Goal: Entertainment & Leisure: Consume media (video, audio)

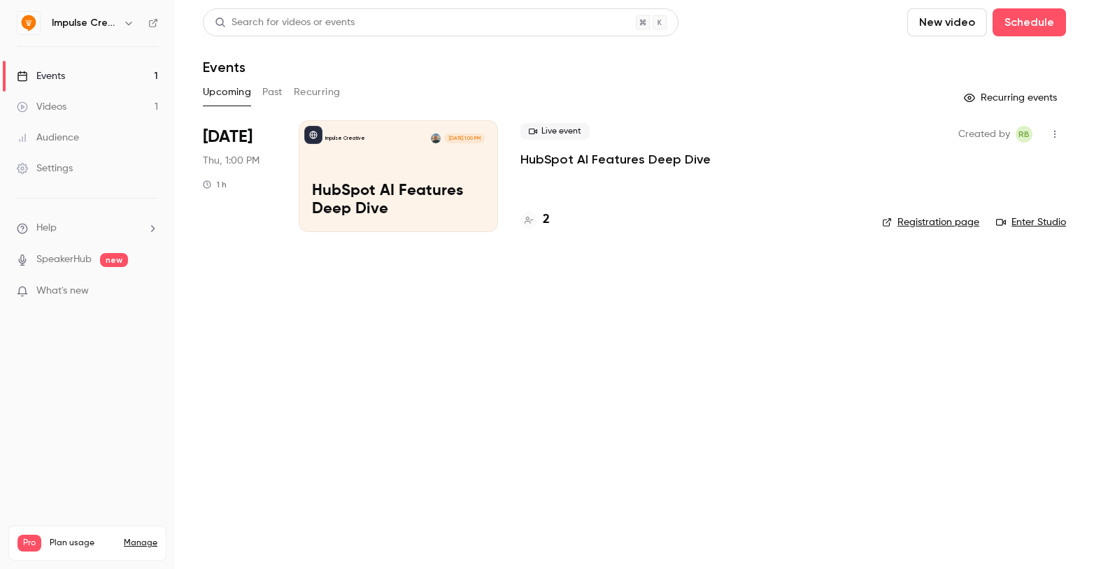
click at [56, 108] on div "Videos" at bounding box center [42, 107] width 50 height 14
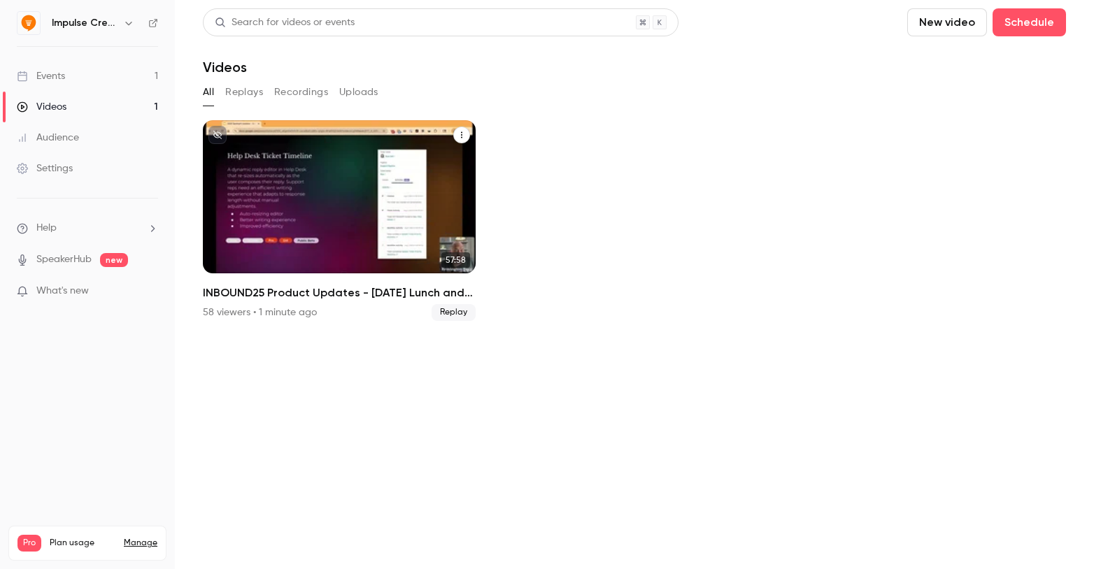
click at [383, 186] on div "INBOUND25 Product Updates - Friday Lunch and Learn" at bounding box center [339, 196] width 273 height 153
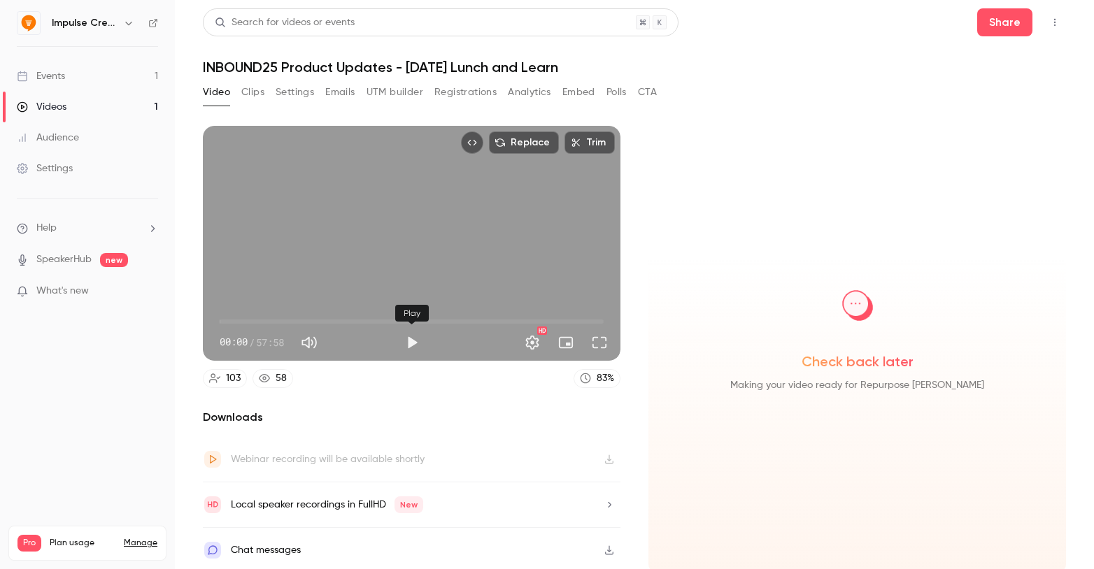
click at [413, 342] on button "Play" at bounding box center [412, 343] width 28 height 28
click at [312, 320] on span "13:56" at bounding box center [412, 321] width 384 height 22
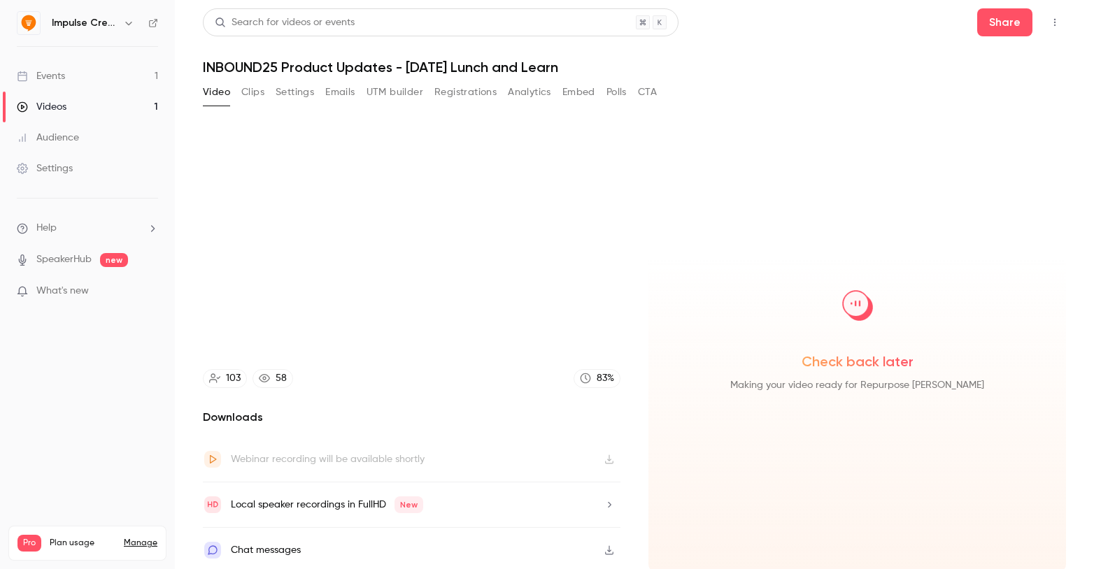
scroll to position [3, 0]
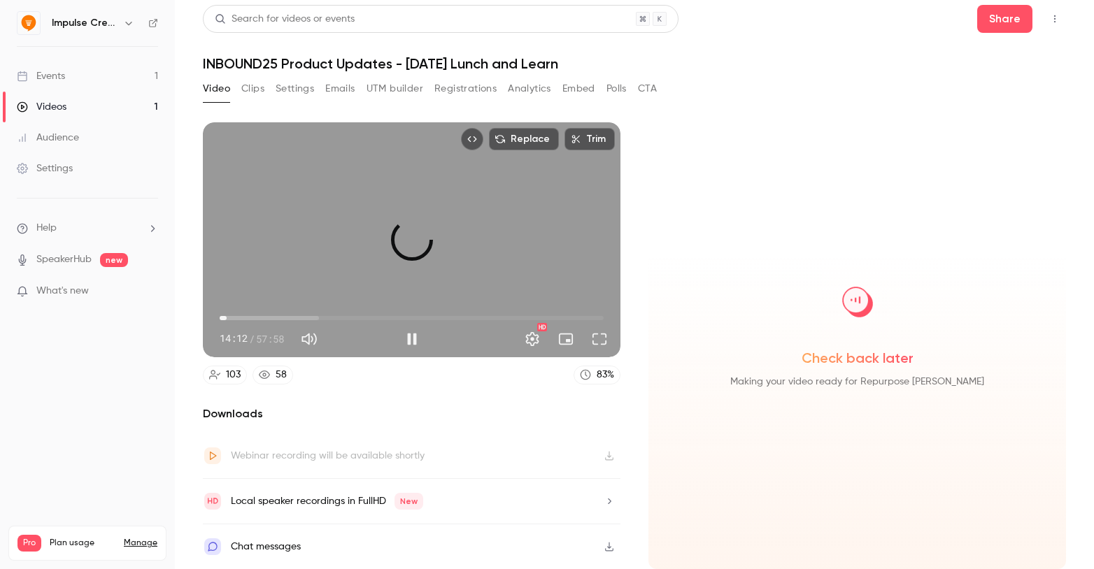
click at [227, 317] on span "01:03" at bounding box center [412, 318] width 384 height 22
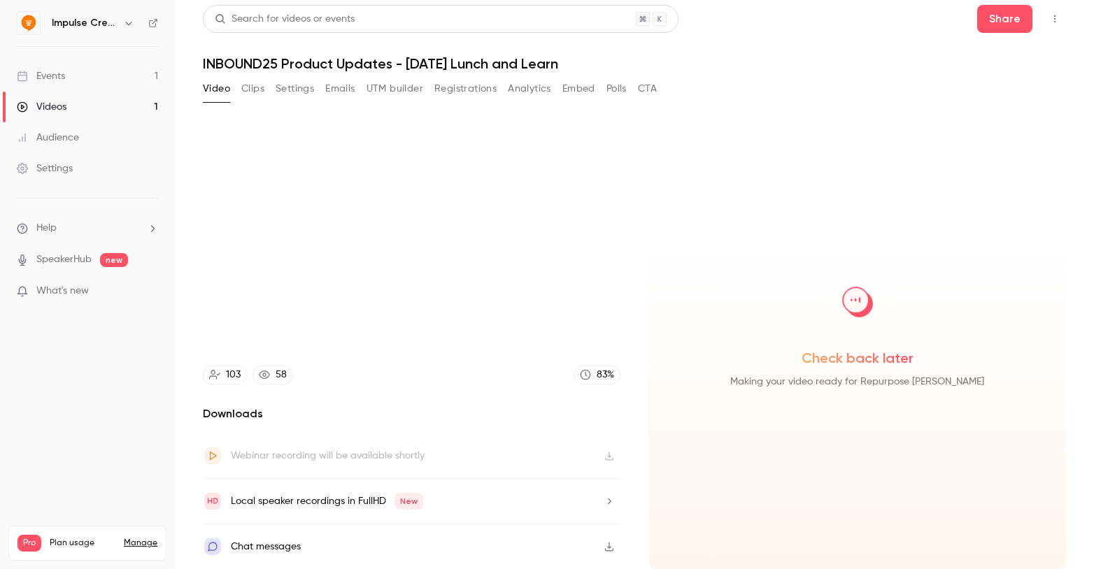
click at [796, 185] on div "Check back later Making your video ready for Repurpose Ai" at bounding box center [856, 345] width 417 height 447
type input "*****"
click at [646, 78] on button "CTA" at bounding box center [647, 89] width 19 height 22
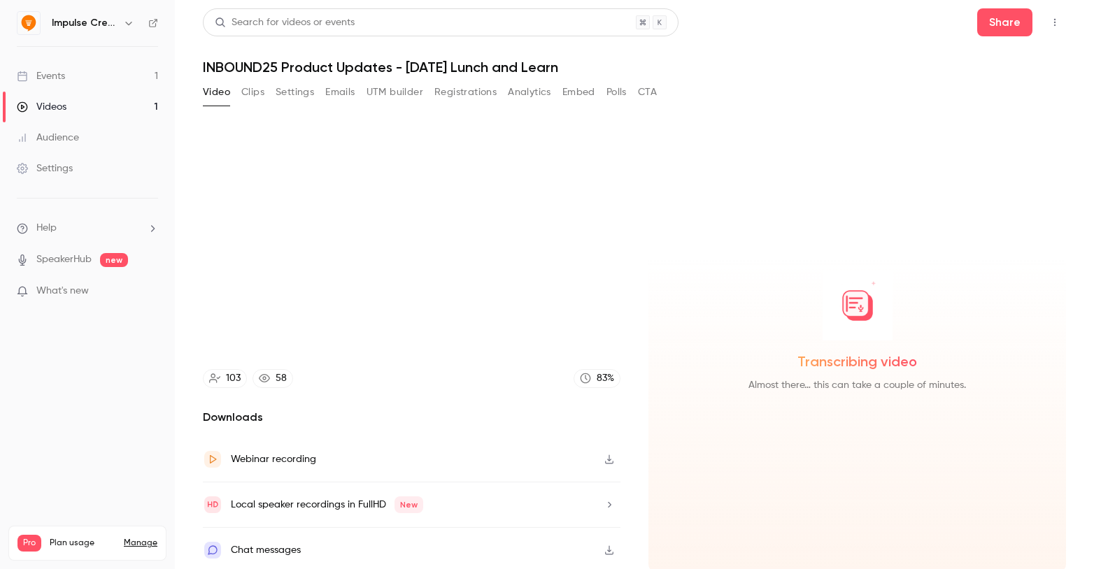
click at [646, 78] on div "Search for videos or events Share INBOUND25 Product Updates - Friday Lunch and …" at bounding box center [634, 284] width 863 height 552
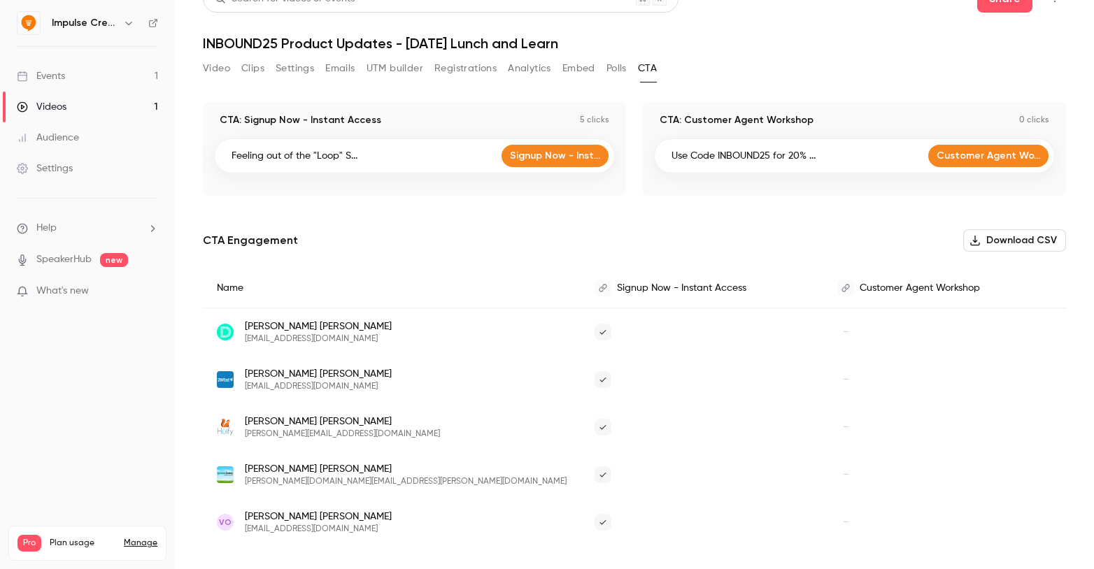
scroll to position [34, 0]
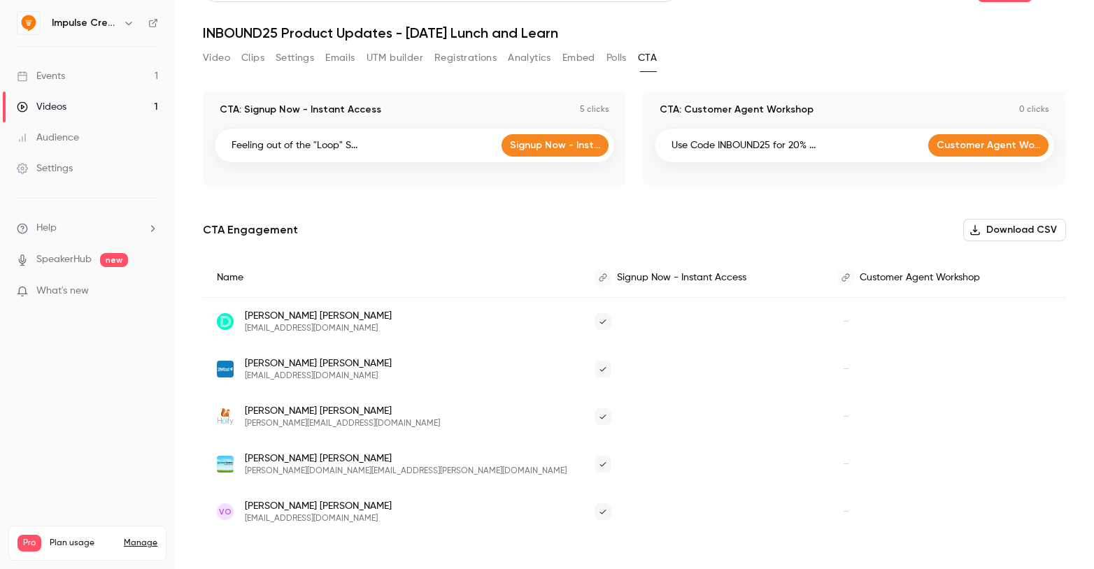
click at [712, 202] on div "CTA: Signup Now - Instant Access 5 clicks Feeling out of the "Loop" S... Signup…" at bounding box center [634, 331] width 863 height 478
click at [55, 77] on div "Events" at bounding box center [41, 76] width 48 height 14
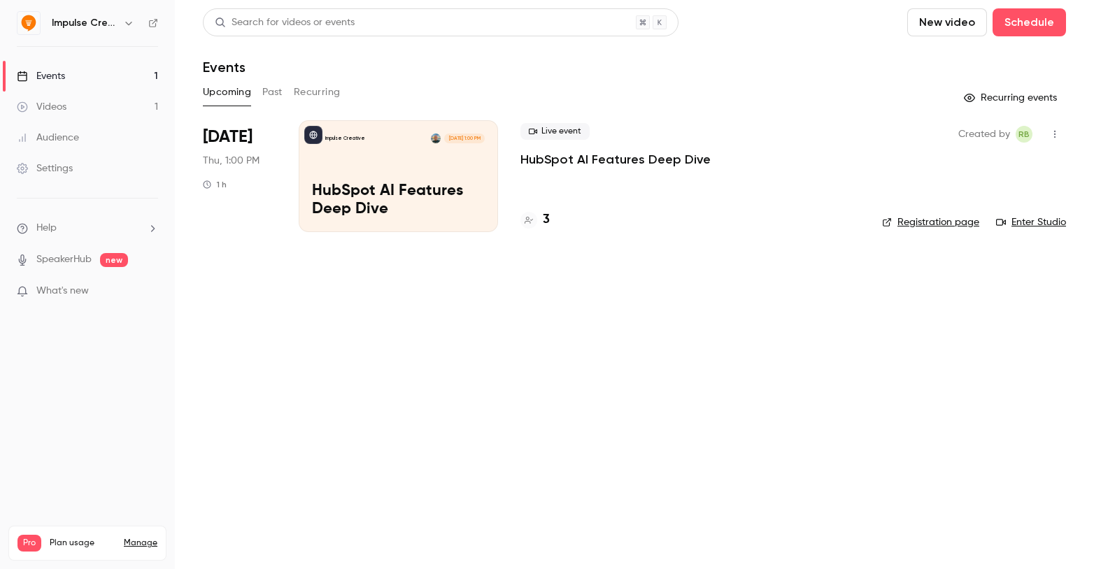
click at [538, 220] on div "3" at bounding box center [534, 219] width 29 height 19
